Goal: Contribute content: Contribute content

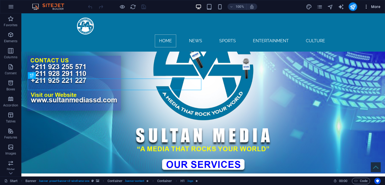
click at [366, 9] on icon "button" at bounding box center [365, 6] width 5 height 5
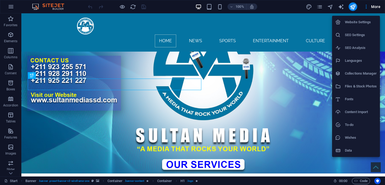
click at [362, 71] on h6 "Collections Manager" at bounding box center [361, 73] width 32 height 6
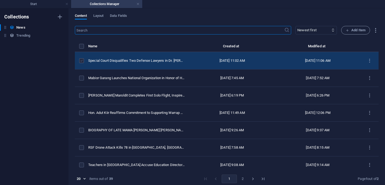
click at [82, 63] on label "items list" at bounding box center [81, 60] width 5 height 5
click at [0, 0] on input "items list" at bounding box center [0, 0] width 0 height 0
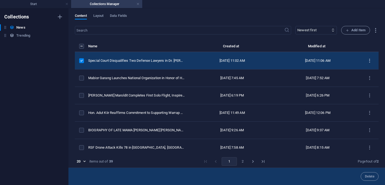
click at [367, 63] on icon "items list" at bounding box center [369, 60] width 5 height 5
click at [367, 104] on h6 "Duplicate" at bounding box center [369, 103] width 14 height 6
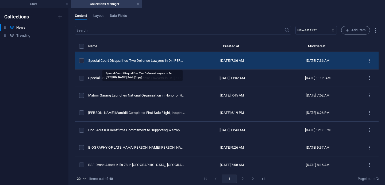
click at [143, 63] on div "Special Court Disqualifies Two Defense Lawyers in Dr. Riek Machar’s Trial (Copy)" at bounding box center [136, 60] width 97 height 5
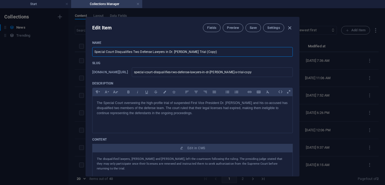
click at [210, 49] on input "Special Court Disqualifies Two Defense Lawyers in Dr. Riek Machar’s Trial (Copy)" at bounding box center [192, 52] width 200 height 10
click at [212, 53] on input "Special Court Disqualifies Two Defense Lawyers in Dr. Riek Machar’s Trial (Copy)" at bounding box center [192, 52] width 200 height 10
paste input "text"
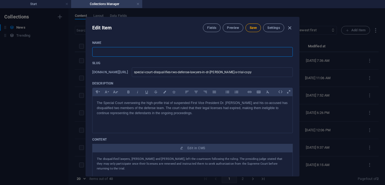
paste input "text"
click at [96, 52] on input "text" at bounding box center [192, 52] width 200 height 10
paste input "Special Court to Resume Seventh Session in Dr. [PERSON_NAME] Trial"
type input "Special Court to Resume Seventh Session in Dr. [PERSON_NAME] Trial"
click at [194, 114] on p "The Special Court overseeing the high-profile trial of suspended First Vice Pre…" at bounding box center [192, 108] width 191 height 16
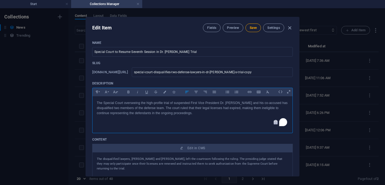
click at [191, 114] on p "The Special Court overseeing the high-profile trial of suspended First Vice Pre…" at bounding box center [192, 108] width 191 height 16
click at [254, 27] on span "Save" at bounding box center [253, 28] width 7 height 4
click at [131, 51] on input "Special Court to Resume Seventh Session in Dr. [PERSON_NAME] Trial" at bounding box center [192, 52] width 200 height 10
click at [254, 28] on span "Save" at bounding box center [253, 28] width 7 height 4
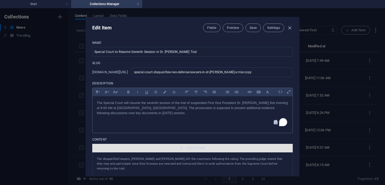
click at [196, 149] on span "Edit in CMS" at bounding box center [196, 148] width 18 height 4
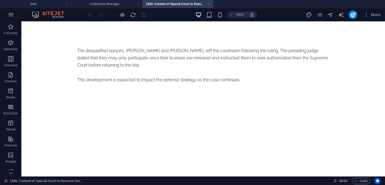
scroll to position [0, 0]
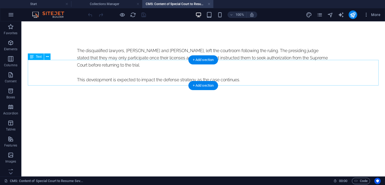
click at [190, 73] on div "The disqualified lawyers, Deng John and Wernyang Kiir Wernyang, left the courtr…" at bounding box center [203, 65] width 252 height 36
click at [182, 83] on div "The disqualified lawyers, Deng John and Wernyang Kiir Wernyang, left the courtr…" at bounding box center [203, 65] width 252 height 36
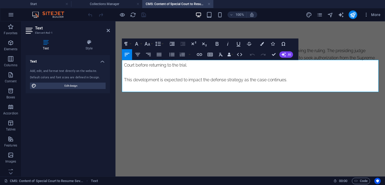
click at [285, 83] on p "This development is expected to impact the defense strategy as the case continu…" at bounding box center [250, 79] width 252 height 7
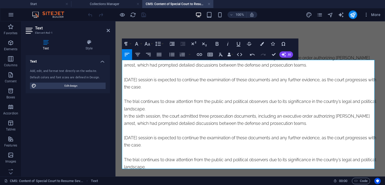
scroll to position [2437, 0]
click at [126, 54] on p "​v" at bounding box center [250, 50] width 252 height 7
click at [124, 69] on p "In the sixth session, the court admitted three prosecution documents, including…" at bounding box center [250, 61] width 252 height 14
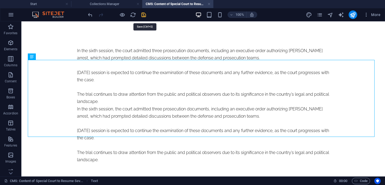
click at [147, 17] on icon "save" at bounding box center [144, 15] width 6 height 6
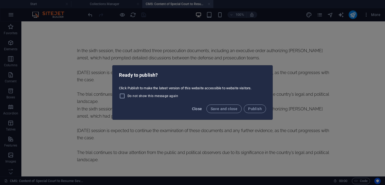
click at [197, 109] on span "Close" at bounding box center [197, 109] width 10 height 4
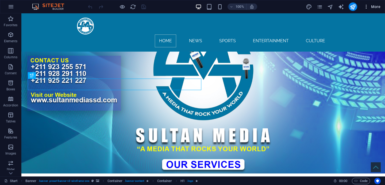
click at [366, 9] on icon "button" at bounding box center [365, 6] width 5 height 5
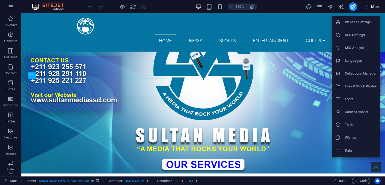
click at [360, 68] on li "Collections Manager" at bounding box center [356, 73] width 48 height 13
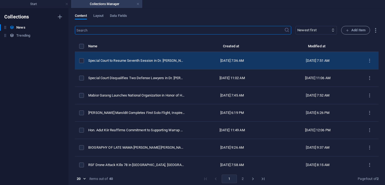
click at [179, 66] on td "Special Court to Resume Seventh Session in Dr. [PERSON_NAME] Trial" at bounding box center [138, 60] width 101 height 17
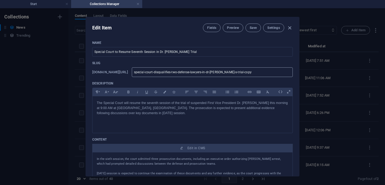
click at [248, 72] on input "special-court-disqualifies-two-defense-lawyers-in-dr-riek-machar-s-trial-copy" at bounding box center [212, 72] width 161 height 10
type input "special-court-disqualifies-two-defense-lawyers-in-dr-riek-machar-s-trial-copya"
paste input "Special Court to Resume Seventh Session in Dr. [PERSON_NAME] Trial"
type input "Special Court to Resume Seventh Session in Dr. [PERSON_NAME] Trial"
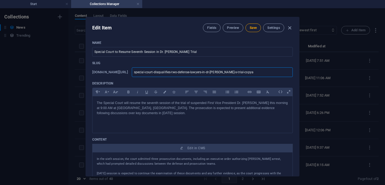
type input "Special Court to Resume Seventh Session in Dr. [PERSON_NAME] Trial"
type input "special-court-to-resume-seventh-session-in-dr-riek-machar-trial"
click at [255, 26] on span "Save" at bounding box center [253, 28] width 7 height 4
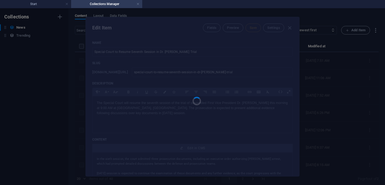
type input "special-court-to-resume-seventh-session-in-dr-riek-machar-trial"
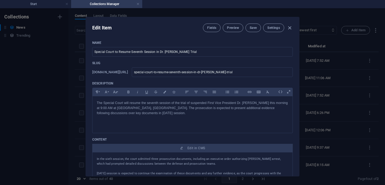
drag, startPoint x: 298, startPoint y: 67, endPoint x: 296, endPoint y: 64, distance: 3.4
click at [296, 64] on div "Name Special Court to Resume Seventh Session in Dr. Riek Machar Trial ​ Slug ww…" at bounding box center [192, 106] width 213 height 140
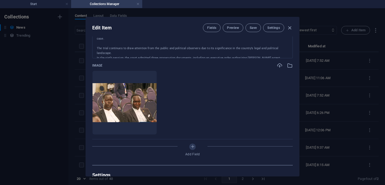
scroll to position [140, 0]
click at [287, 67] on icon "button" at bounding box center [290, 65] width 6 height 6
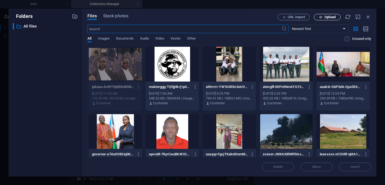
click at [329, 17] on span "Upload" at bounding box center [329, 17] width 11 height 3
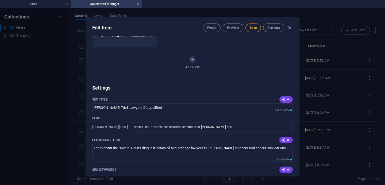
scroll to position [228, 0]
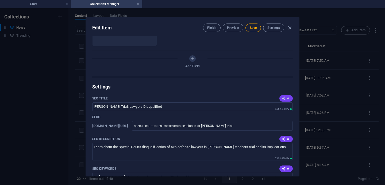
click at [283, 98] on icon "button" at bounding box center [283, 98] width 4 height 4
type input "[PERSON_NAME] Trial: Session 7 [DATE]"
click at [286, 138] on span "AI" at bounding box center [285, 139] width 9 height 4
type textarea "Join us as the Special Court resumes Dr. [PERSON_NAME] trial at 9 AM. Witness k…"
click at [285, 170] on span "AI" at bounding box center [285, 168] width 9 height 4
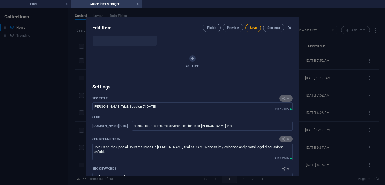
type input "Dr. [PERSON_NAME] trial, Special Court [PERSON_NAME], seventh session trial, pr…"
click at [298, 118] on div "Edit Item Fields Preview Save Settings Name Special Court to Resume Seventh Ses…" at bounding box center [193, 97] width 214 height 160
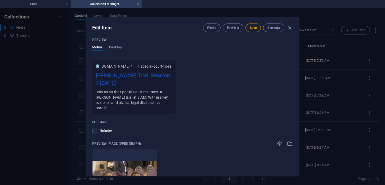
scroll to position [430, 0]
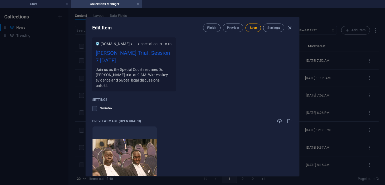
click at [287, 124] on div "Preview Image (Open Graph) Drop files here to upload them instantly" at bounding box center [192, 156] width 200 height 77
click at [288, 120] on icon "button" at bounding box center [290, 121] width 6 height 6
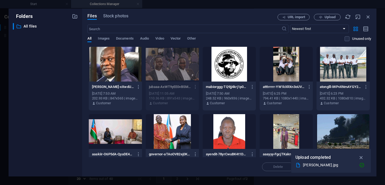
click at [130, 65] on div at bounding box center [115, 64] width 53 height 35
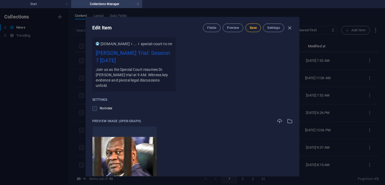
click at [253, 29] on span "Save" at bounding box center [253, 28] width 7 height 4
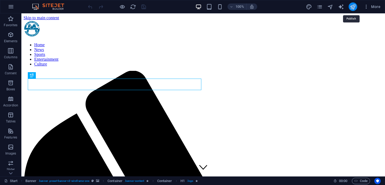
click at [352, 10] on icon "publish" at bounding box center [353, 7] width 6 height 6
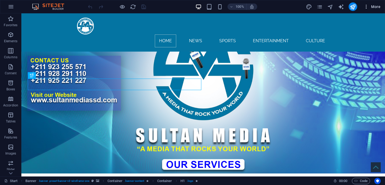
click at [367, 9] on icon "button" at bounding box center [365, 6] width 5 height 5
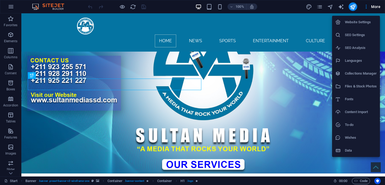
click at [357, 75] on h6 "Collections Manager" at bounding box center [361, 73] width 32 height 6
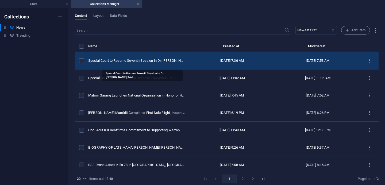
click at [129, 63] on div "Special Court to Resume Seventh Session in Dr. [PERSON_NAME] Trial" at bounding box center [136, 60] width 97 height 5
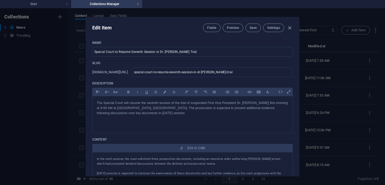
click at [297, 69] on div "Edit Item Fields Preview Save Settings Name Special Court to Resume Seventh Ses…" at bounding box center [193, 97] width 214 height 160
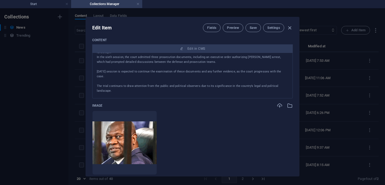
scroll to position [54, 0]
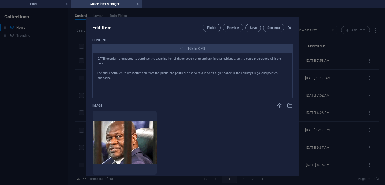
click at [298, 89] on div "Name Special Court to Resume Seventh Session in Dr. Riek Machar Trial ​ Slug ww…" at bounding box center [192, 106] width 213 height 140
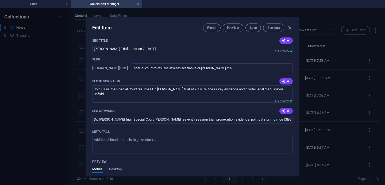
scroll to position [275, 0]
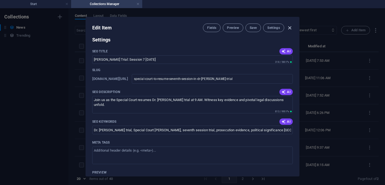
click at [290, 28] on icon "button" at bounding box center [289, 28] width 6 height 6
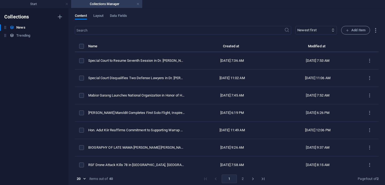
type input "special-court-to-resume-seventh-session-in-dr-riek-machar-trial"
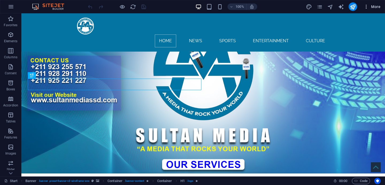
click at [367, 9] on icon "button" at bounding box center [365, 6] width 5 height 5
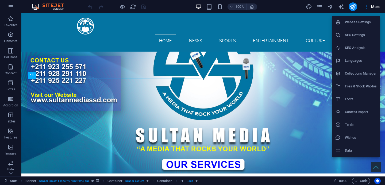
click at [357, 69] on li "Collections Manager" at bounding box center [356, 73] width 48 height 13
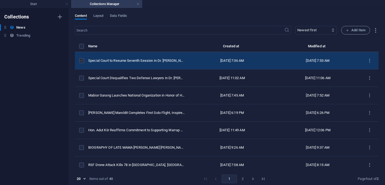
click at [82, 63] on label "items list" at bounding box center [81, 60] width 5 height 5
click at [0, 0] on input "items list" at bounding box center [0, 0] width 0 height 0
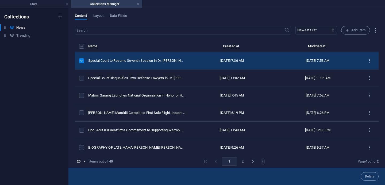
click at [367, 63] on icon "items list" at bounding box center [369, 60] width 5 height 5
click at [364, 105] on h6 "Duplicate" at bounding box center [369, 103] width 14 height 6
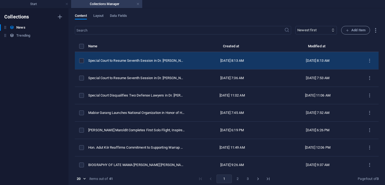
click at [117, 61] on td "Special Court to Resume Seventh Session in Dr. [PERSON_NAME] Trial (Copy)" at bounding box center [138, 60] width 101 height 17
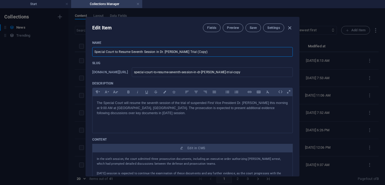
click at [199, 54] on input "Special Court to Resume Seventh Session in Dr. [PERSON_NAME] Trial (Copy)" at bounding box center [192, 52] width 200 height 10
paste input "enior SPLA-IO Commanders Defect to SSPDF in [GEOGRAPHIC_DATA]"
type input "Senior SPLA-IO Commanders Defect to SSPDF in [GEOGRAPHIC_DATA]"
type input "senior-spla-io-commanders-defect-to-sspdf-in-[GEOGRAPHIC_DATA]"
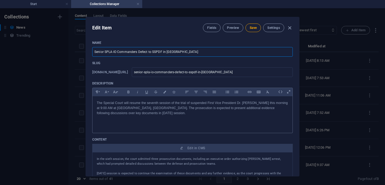
type input "Senior SPLA-IO Commanders Defect to SSPDF in [GEOGRAPHIC_DATA]"
click at [150, 113] on p "The Special Court will resume the seventh session of the trial of suspended Fir…" at bounding box center [192, 108] width 191 height 16
click at [149, 113] on p "The Special Court will resume the seventh session of the trial of suspended Fir…" at bounding box center [192, 108] width 191 height 16
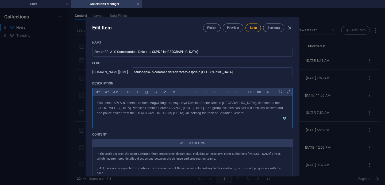
scroll to position [1260, 1]
click at [253, 28] on span "Save" at bounding box center [253, 28] width 7 height 4
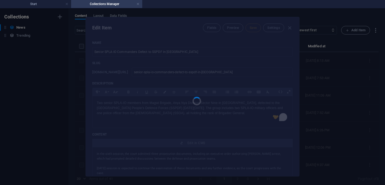
type input "senior-spla-io-commanders-defect-to-sspdf-in-[GEOGRAPHIC_DATA]"
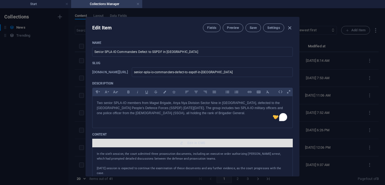
click at [196, 143] on span "Edit in CMS" at bounding box center [196, 143] width 18 height 4
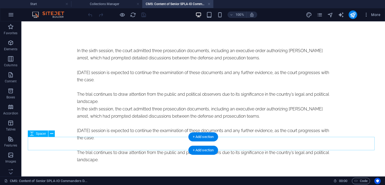
scroll to position [0, 0]
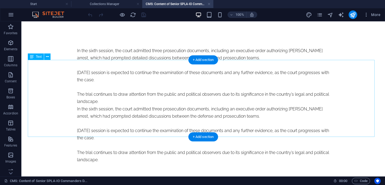
click at [303, 134] on div "In the sixth session, the court admitted three prosecution documents, including…" at bounding box center [203, 105] width 252 height 116
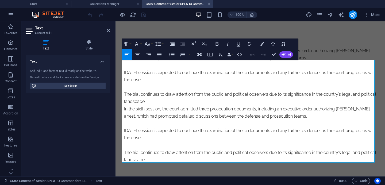
click at [164, 158] on p "The trial continues to draw attention from the public and political observers d…" at bounding box center [250, 156] width 252 height 14
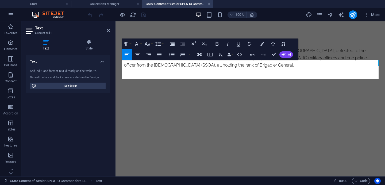
scroll to position [1611, 0]
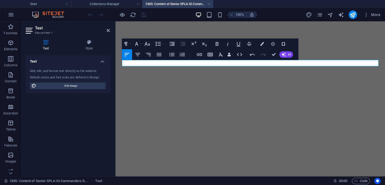
click at [151, 54] on p at bounding box center [250, 50] width 252 height 7
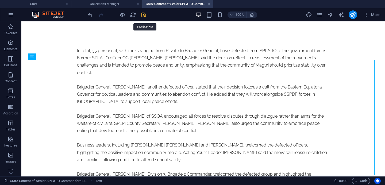
click at [147, 16] on icon "save" at bounding box center [144, 15] width 6 height 6
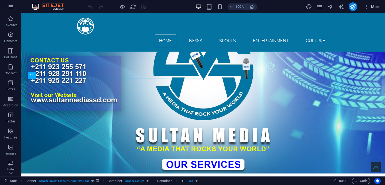
click at [366, 9] on icon "button" at bounding box center [365, 6] width 5 height 5
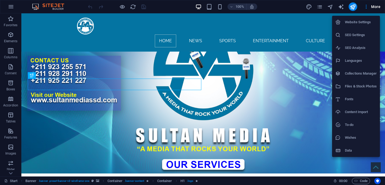
click at [357, 72] on h6 "Collections Manager" at bounding box center [361, 73] width 32 height 6
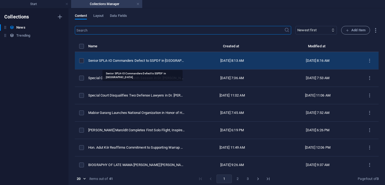
click at [159, 63] on div "Senior SPLA-IO Commanders Defect to SSPDF in [GEOGRAPHIC_DATA]" at bounding box center [136, 60] width 97 height 5
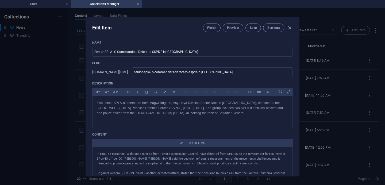
click at [299, 68] on div "Edit Item Fields Preview Save Settings Name Senior SPLA-IO Commanders Defect to…" at bounding box center [192, 96] width 385 height 177
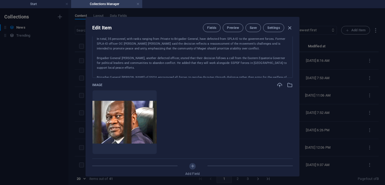
scroll to position [108, 0]
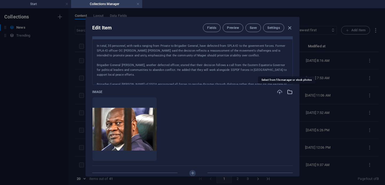
click at [288, 92] on icon "button" at bounding box center [290, 92] width 6 height 6
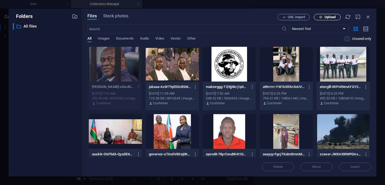
click at [332, 18] on span "Upload" at bounding box center [329, 17] width 11 height 3
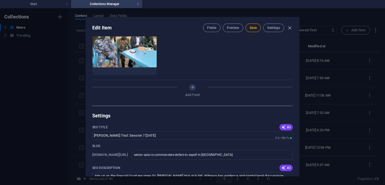
scroll to position [241, 0]
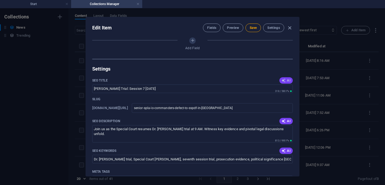
click at [285, 81] on span "AI" at bounding box center [285, 80] width 9 height 4
type input "Senior SPLA-IO Defects to SSPDF"
click at [287, 121] on span "AI" at bounding box center [285, 121] width 9 height 4
type textarea "Two SPLA-IO generals defect to SSPDF in [GEOGRAPHIC_DATA], promoting peace and …"
click at [286, 152] on span "AI" at bounding box center [285, 151] width 9 height 4
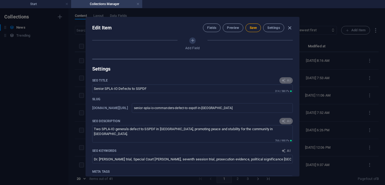
type input "SPLA-IO defectors, SSPDF [GEOGRAPHIC_DATA], South Sudan peace efforts, Eastern …"
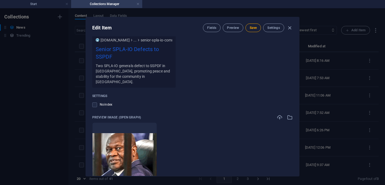
scroll to position [460, 0]
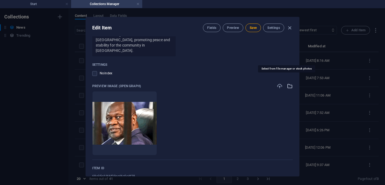
click at [290, 83] on icon "button" at bounding box center [290, 86] width 6 height 6
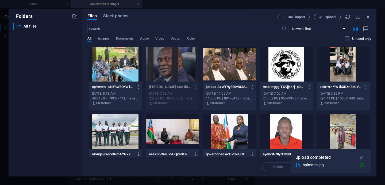
click at [121, 58] on div at bounding box center [115, 64] width 53 height 35
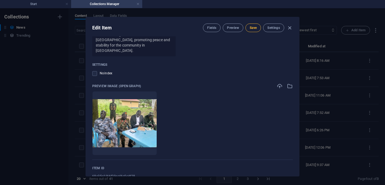
click at [251, 28] on span "Save" at bounding box center [253, 28] width 7 height 4
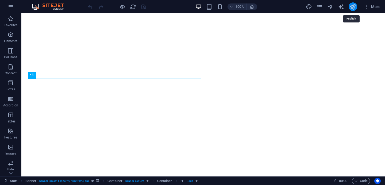
click at [353, 9] on icon "publish" at bounding box center [353, 7] width 6 height 6
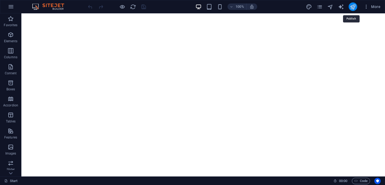
click at [355, 8] on icon "publish" at bounding box center [353, 7] width 6 height 6
